Goal: Task Accomplishment & Management: Use online tool/utility

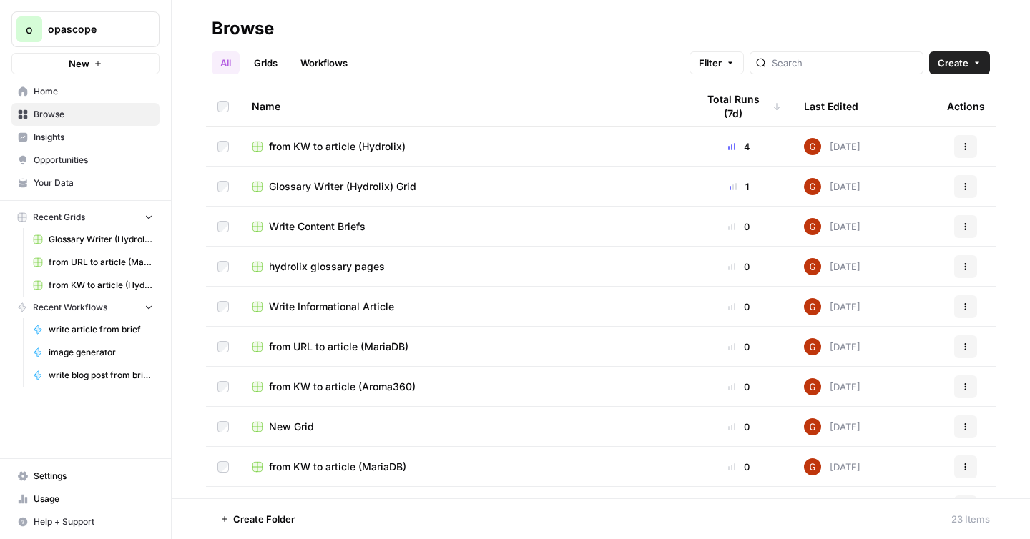
click at [315, 63] on link "Workflows" at bounding box center [324, 63] width 64 height 23
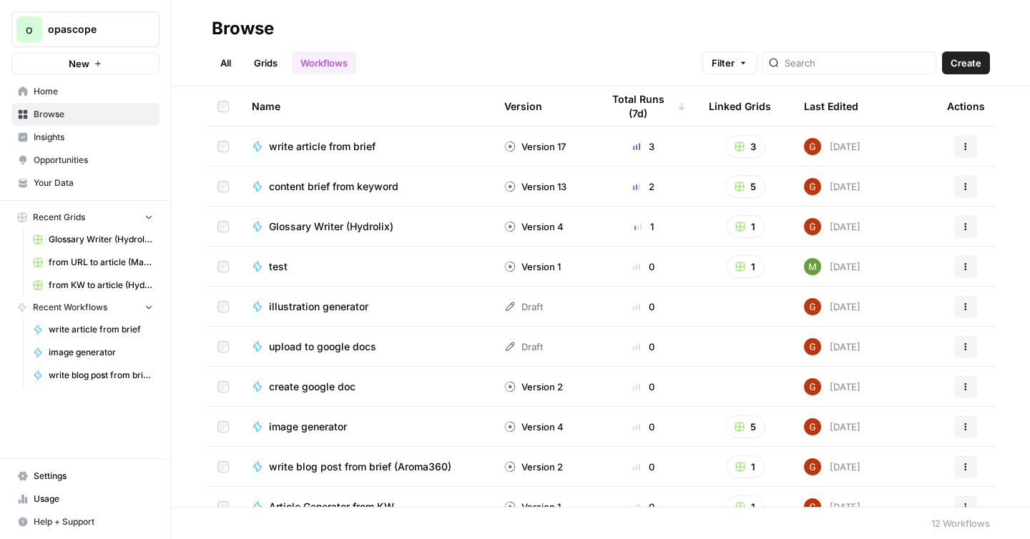
click at [848, 104] on div "Last Edited" at bounding box center [831, 106] width 54 height 39
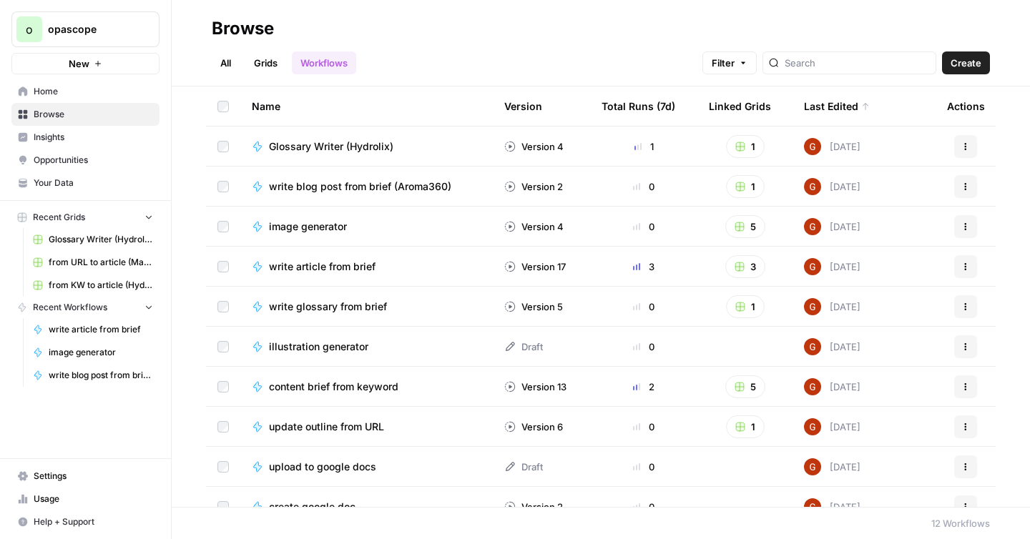
click at [365, 143] on span "Glossary Writer (Hydrolix)" at bounding box center [331, 146] width 124 height 14
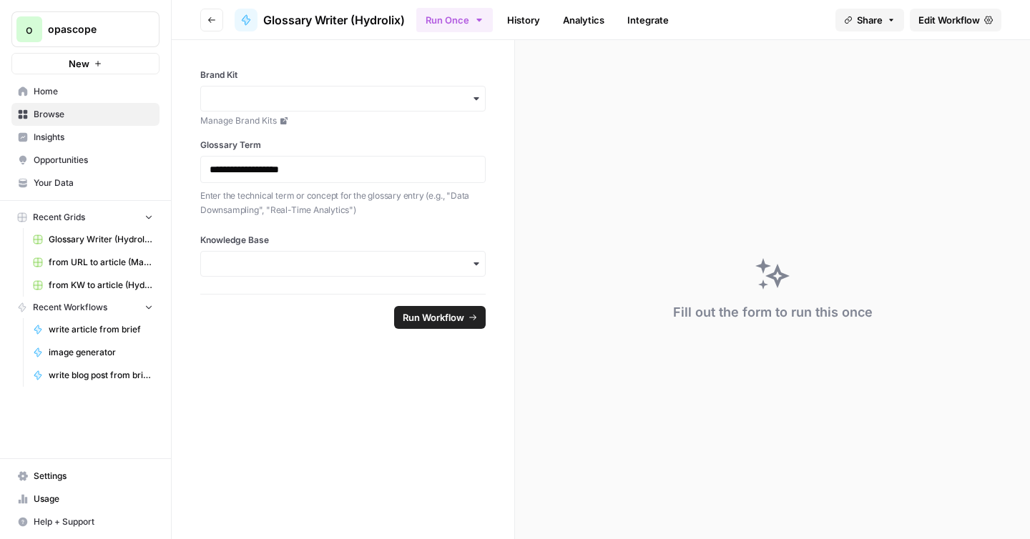
click at [212, 23] on icon "button" at bounding box center [211, 20] width 9 height 9
